Goal: Task Accomplishment & Management: Manage account settings

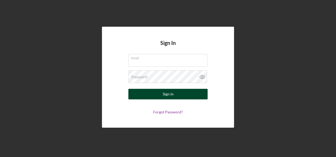
type input "[DOMAIN_NAME][EMAIL_ADDRESS][DOMAIN_NAME]"
click at [154, 93] on button "Sign In" at bounding box center [167, 94] width 79 height 11
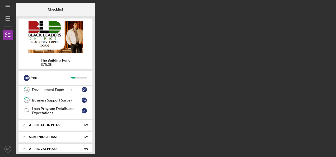
scroll to position [131, 0]
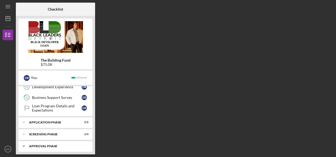
click at [23, 144] on icon "Icon/Expander" at bounding box center [23, 146] width 11 height 11
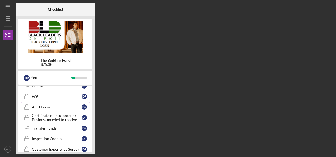
scroll to position [217, 0]
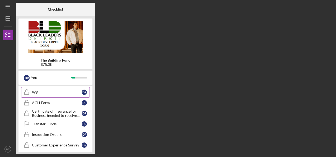
click at [68, 92] on link "W9 W9 D R" at bounding box center [55, 92] width 69 height 11
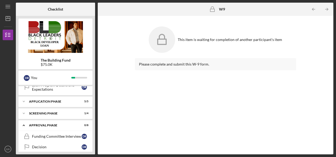
scroll to position [145, 0]
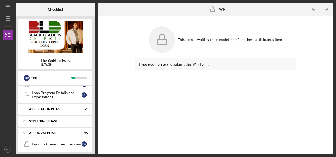
click at [37, 119] on div "Screening Phase" at bounding box center [57, 120] width 57 height 3
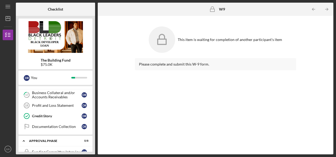
scroll to position [182, 0]
click at [49, 121] on link "Documentation Collection Documentation Collection D R" at bounding box center [55, 126] width 69 height 11
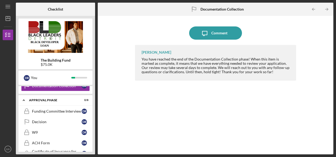
scroll to position [223, 0]
